Goal: Check status: Check status

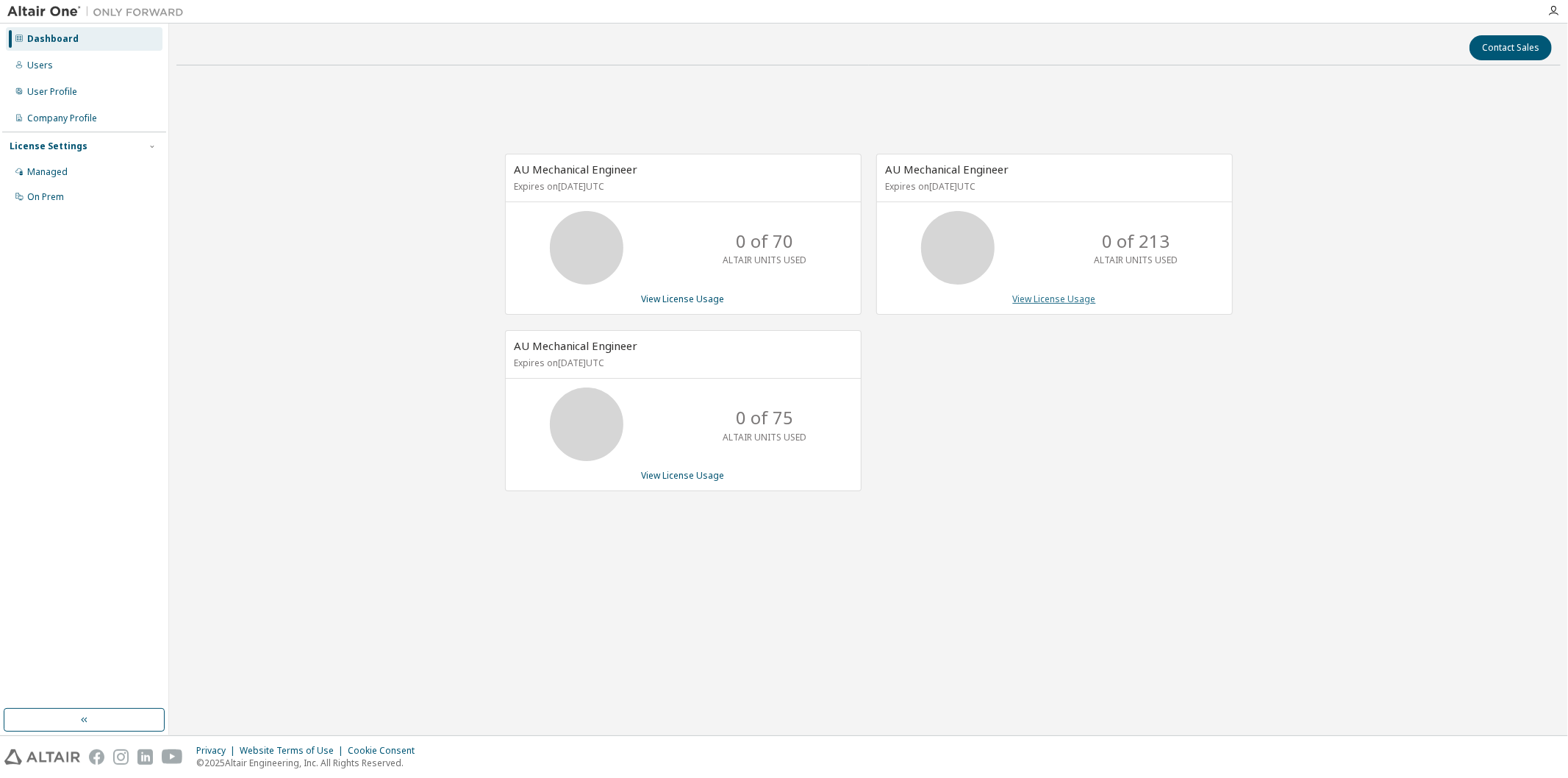
click at [1050, 303] on link "View License Usage" at bounding box center [1054, 298] width 83 height 12
